Goal: Navigation & Orientation: Find specific page/section

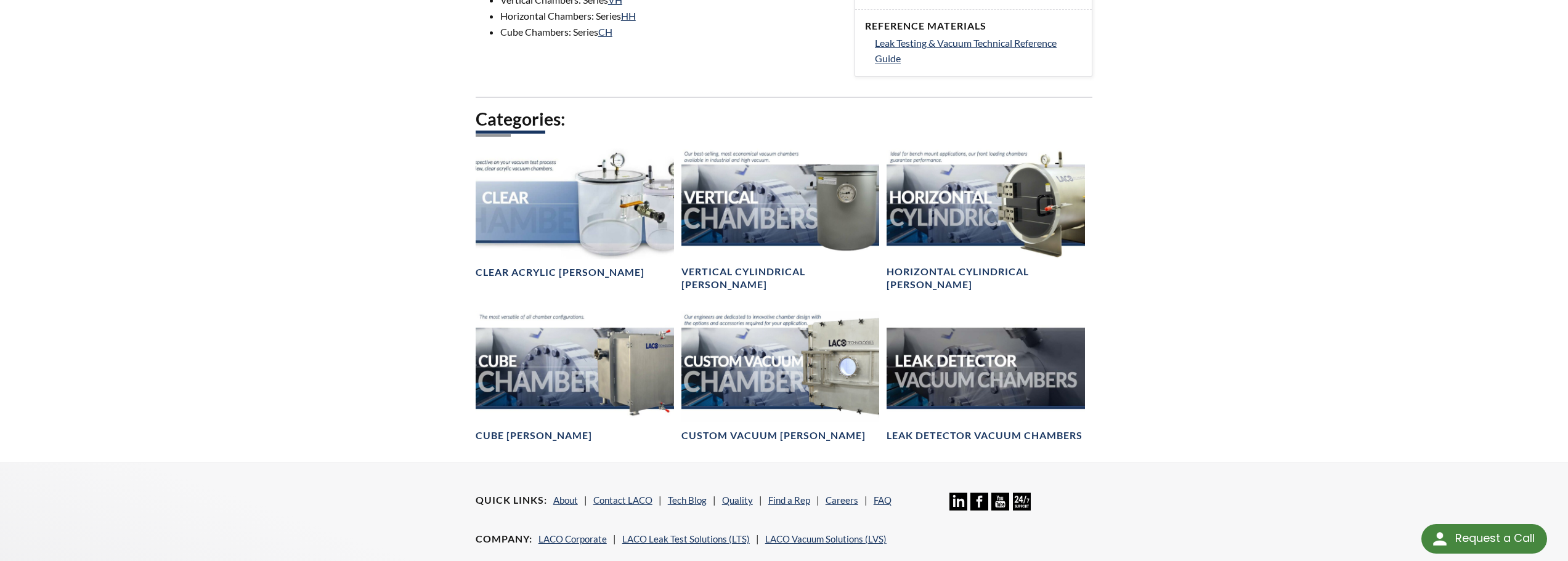
scroll to position [411, 0]
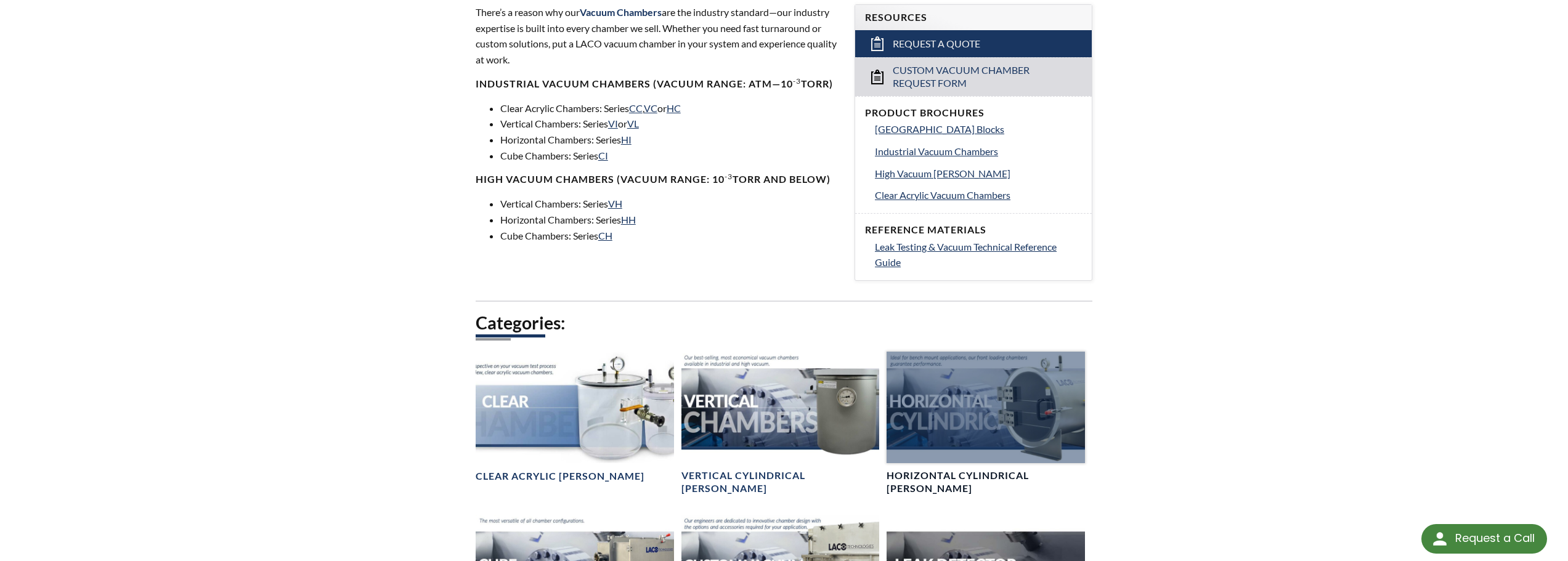
click at [1020, 404] on div at bounding box center [986, 408] width 198 height 111
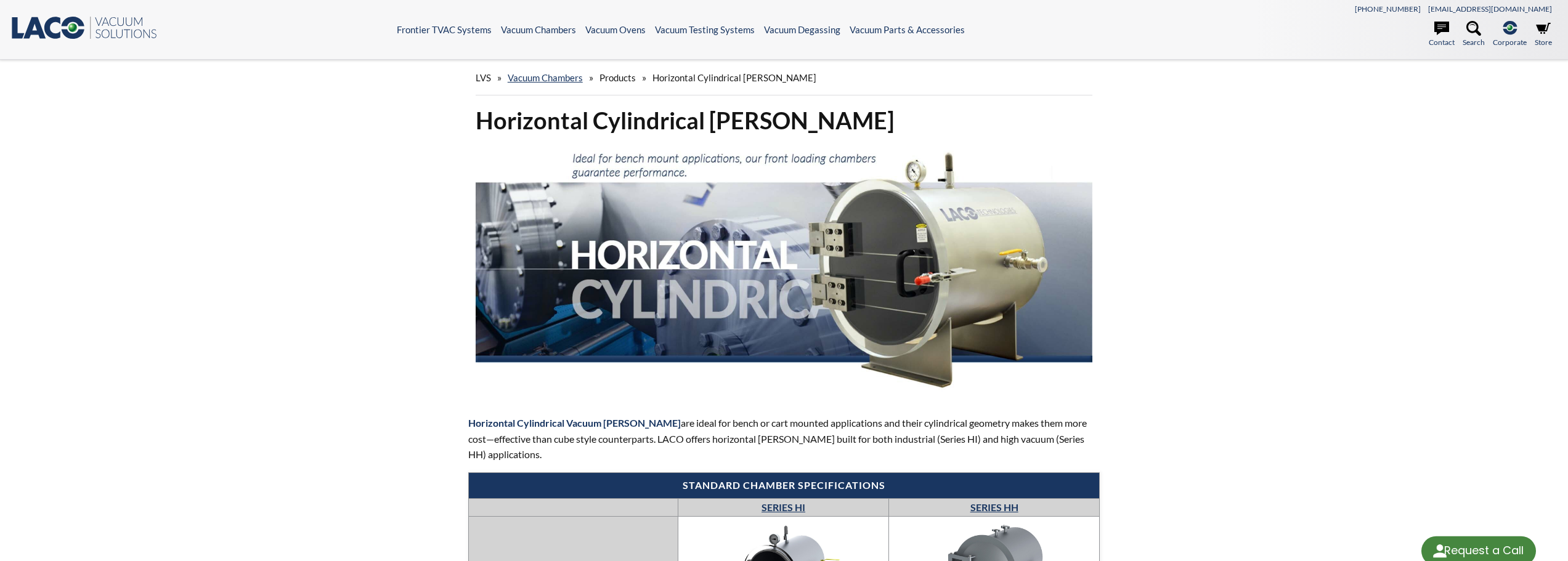
select select "Language Translate Widget"
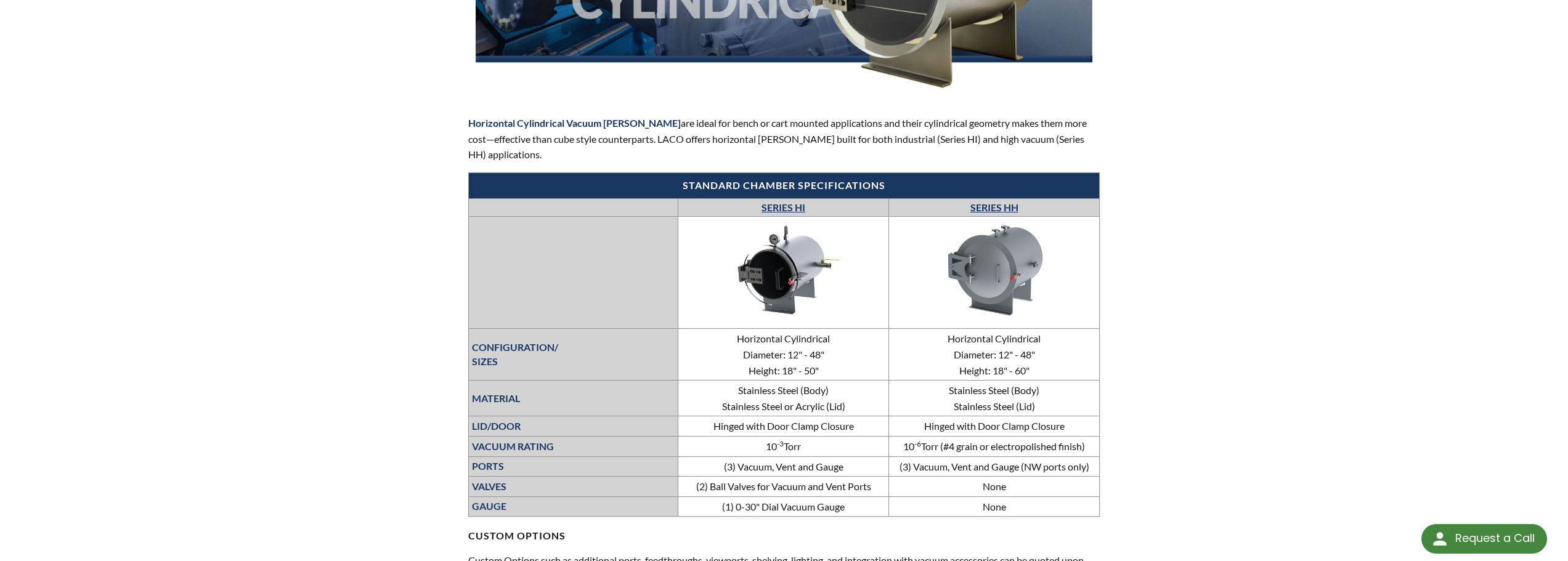
scroll to position [411, 0]
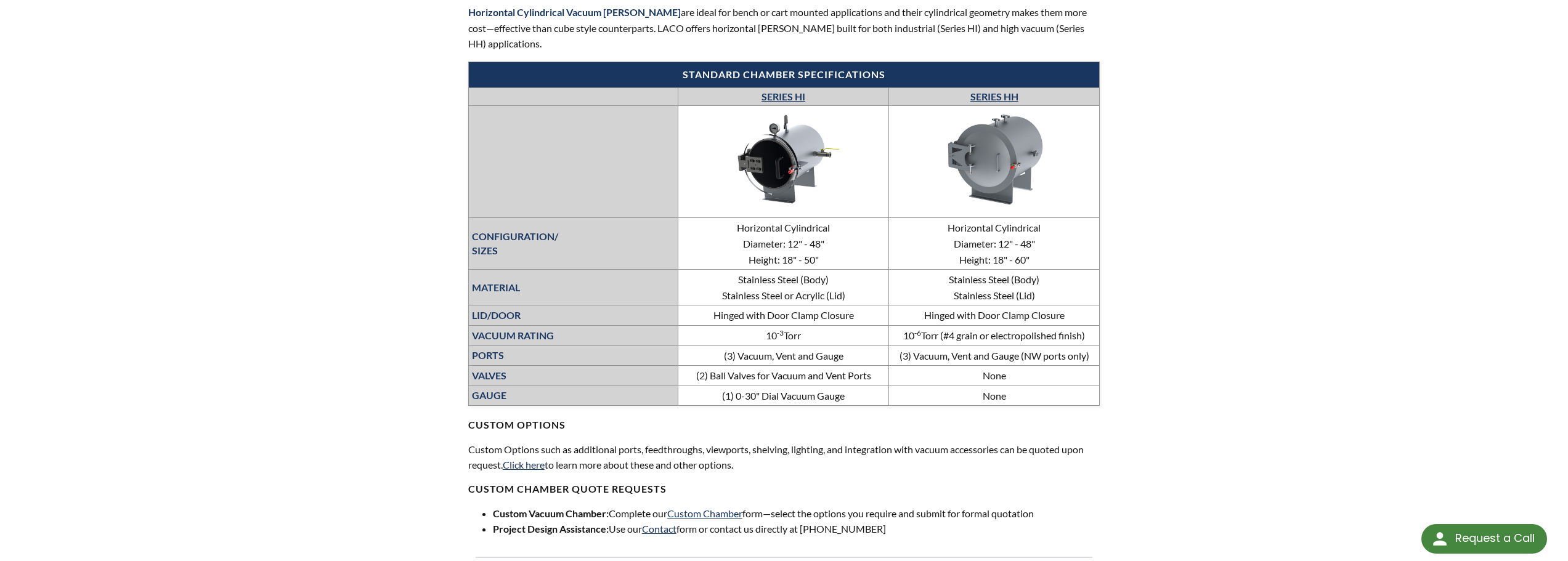
click at [1001, 96] on link "SERIES HH" at bounding box center [994, 96] width 48 height 11
click at [785, 126] on img at bounding box center [783, 160] width 185 height 104
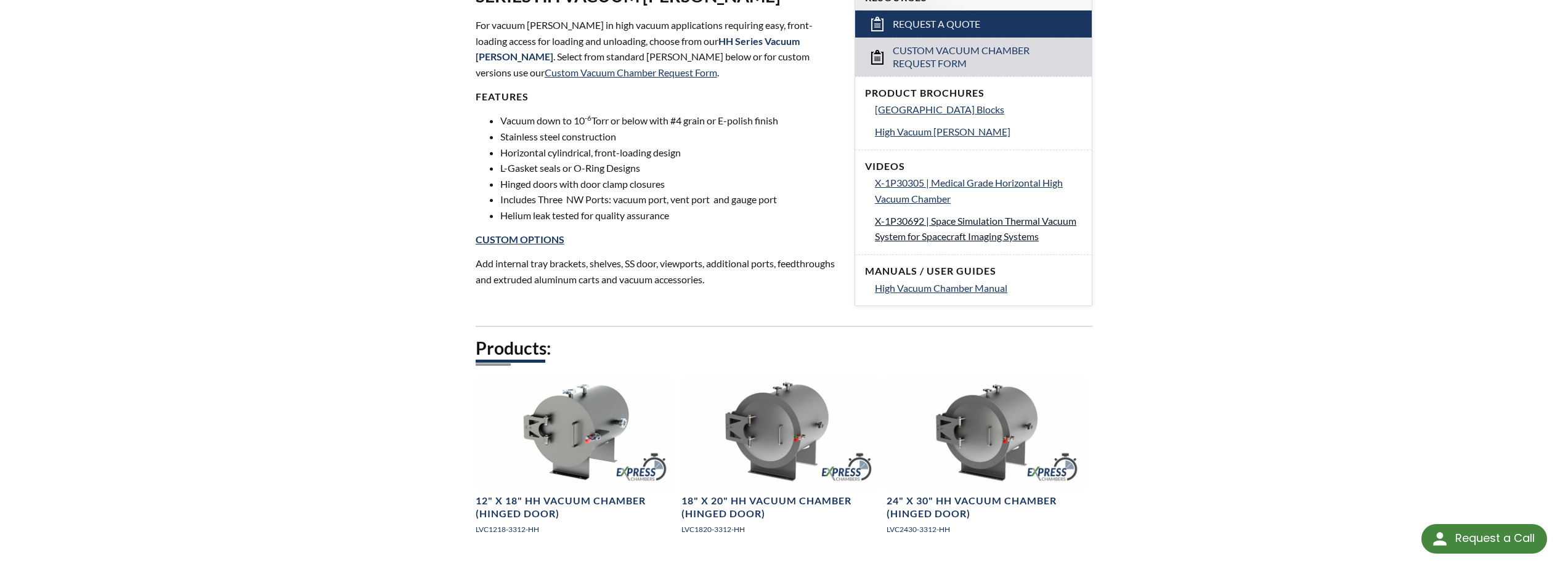
scroll to position [411, 0]
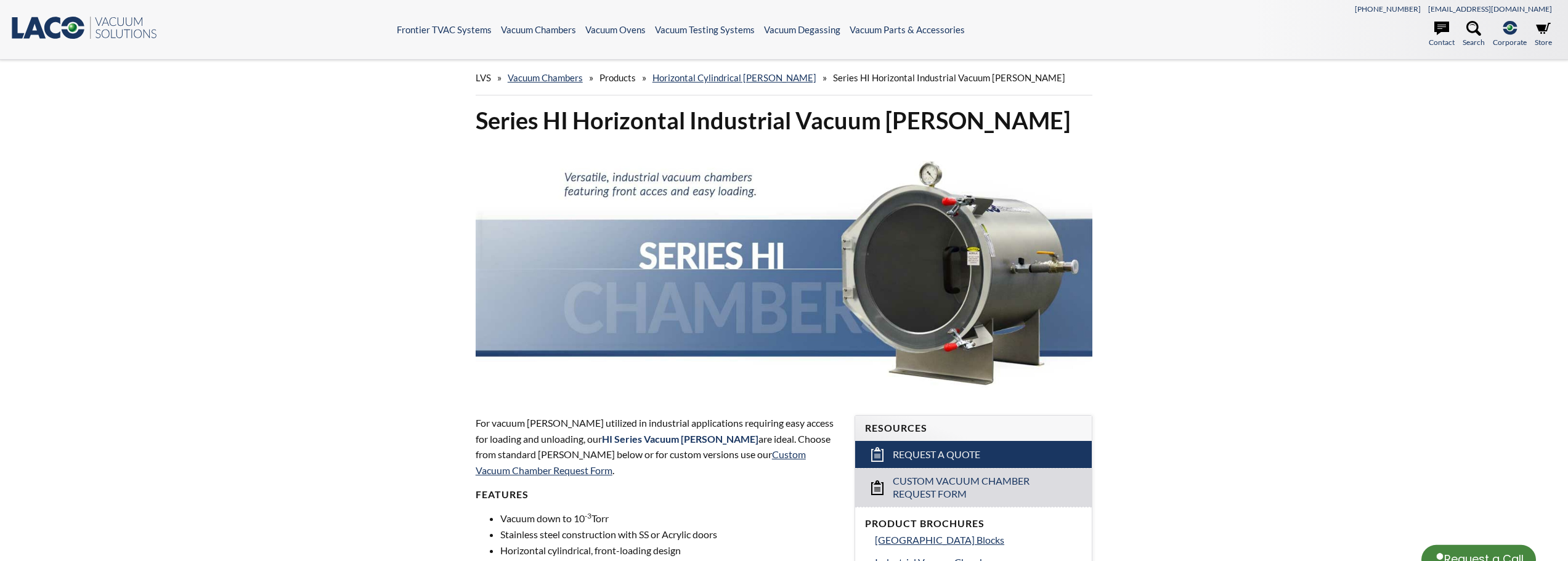
select select "Language Translate Widget"
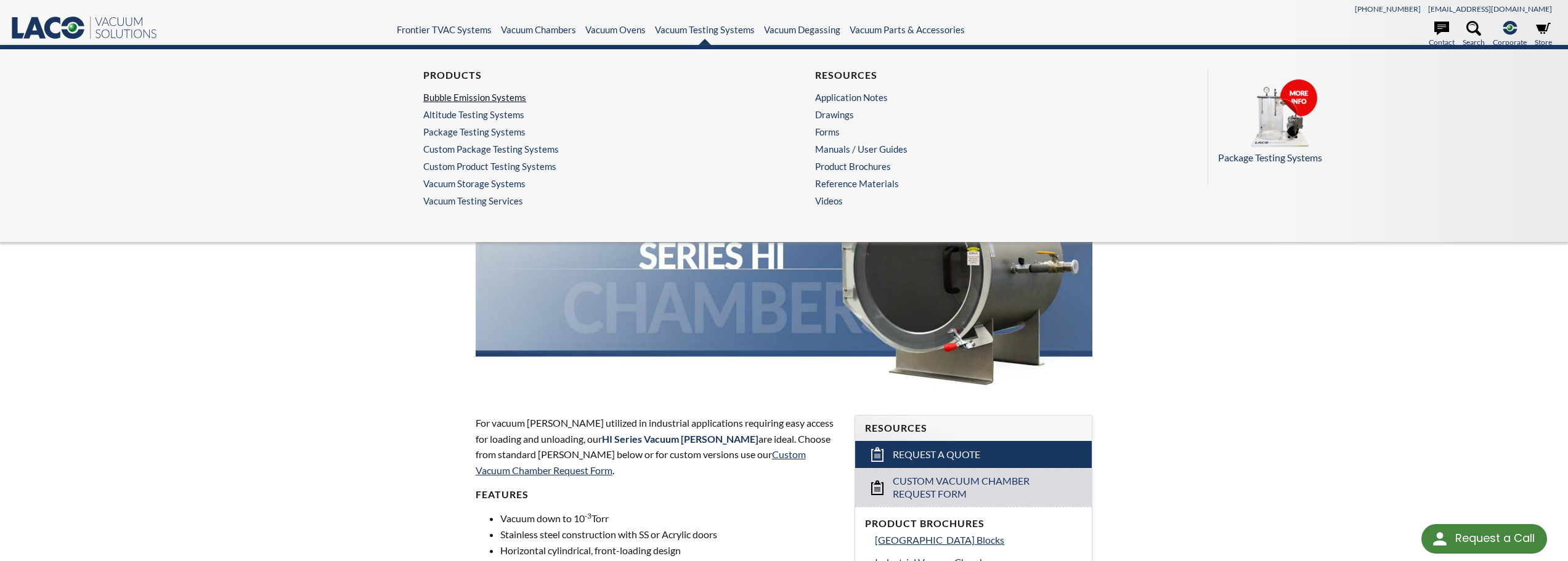
click at [498, 101] on link "Bubble Emission Systems" at bounding box center [585, 98] width 323 height 11
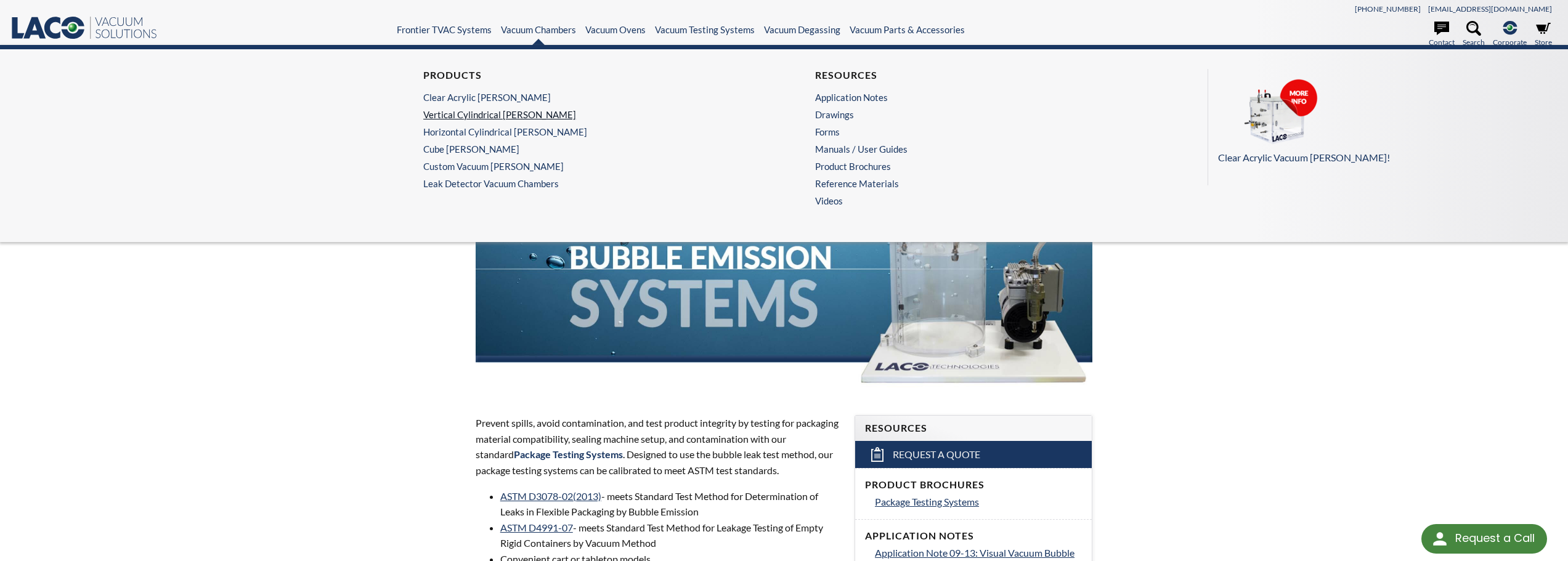
click at [508, 114] on link "Vertical Cylindrical [PERSON_NAME]" at bounding box center [585, 115] width 323 height 11
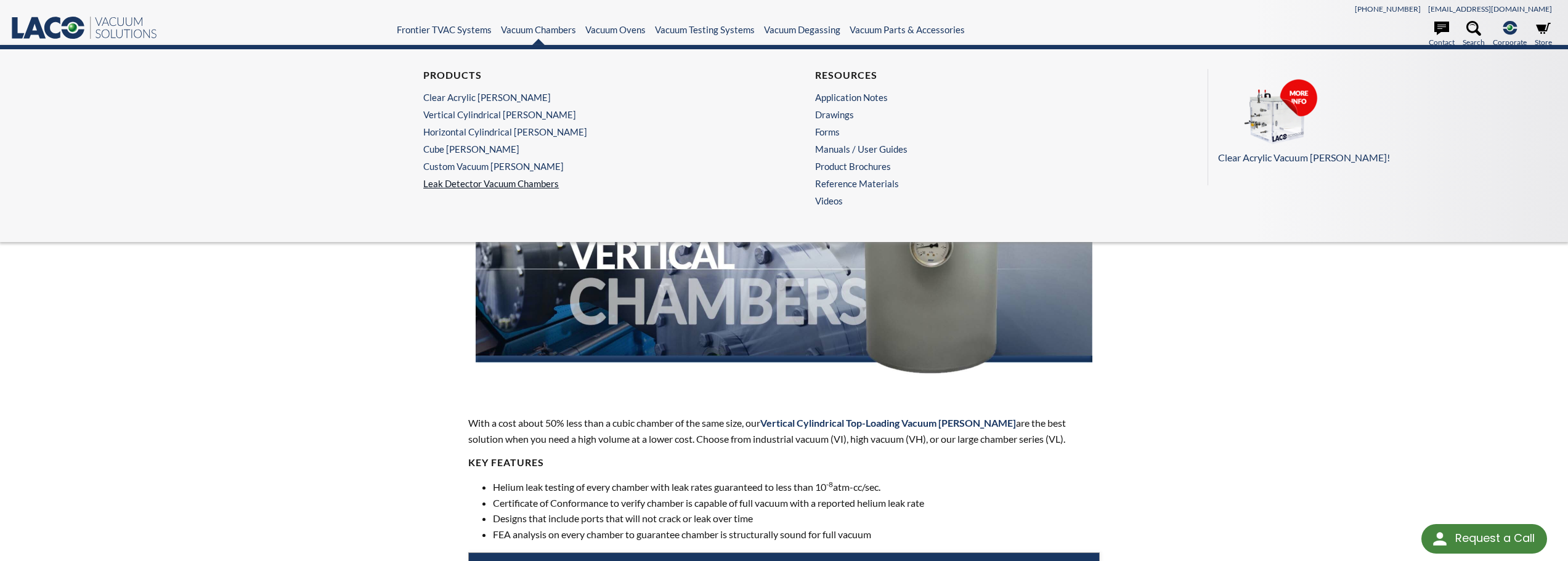
click at [482, 183] on link "Leak Detector Vacuum Chambers" at bounding box center [588, 183] width 329 height 11
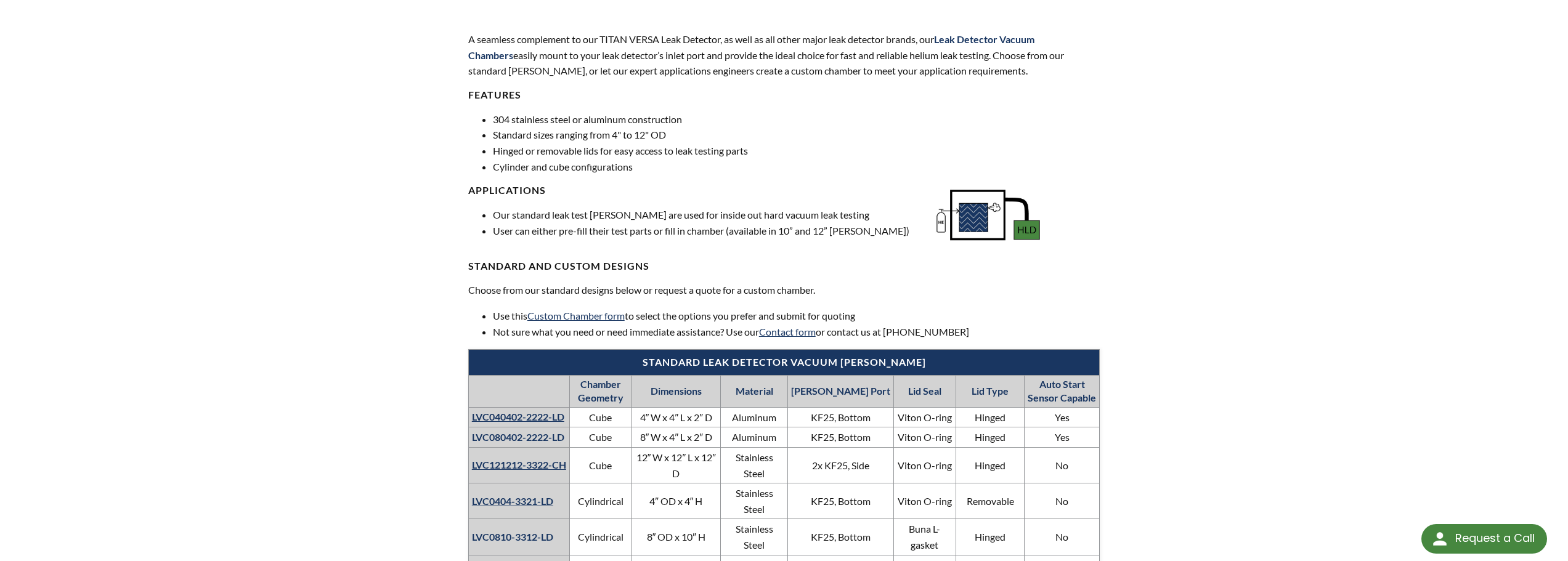
scroll to position [411, 0]
